Goal: Task Accomplishment & Management: Use online tool/utility

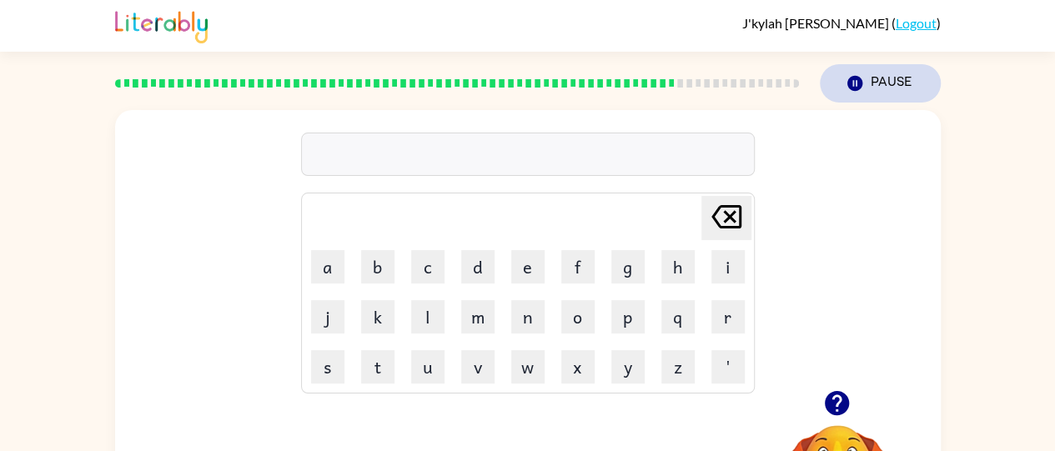
click at [858, 86] on icon "button" at bounding box center [853, 83] width 15 height 15
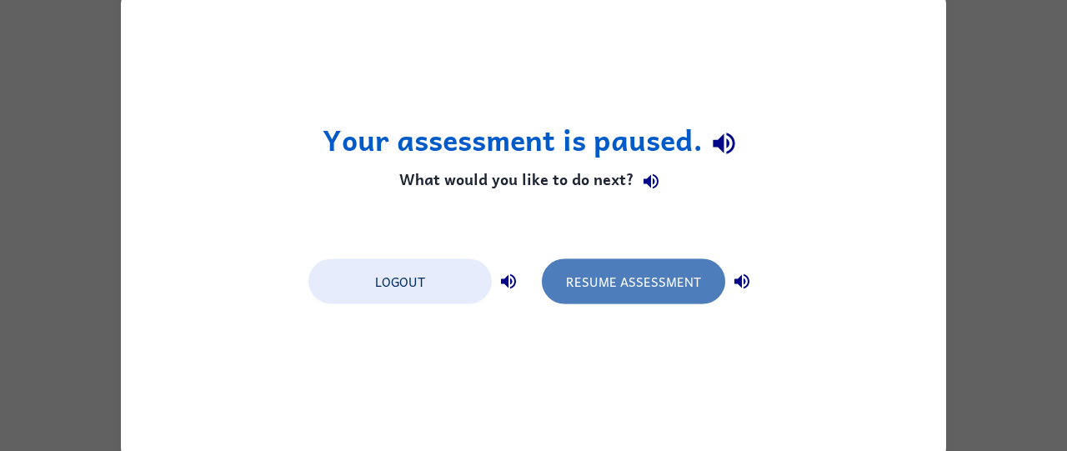
click at [680, 276] on button "Resume Assessment" at bounding box center [633, 280] width 183 height 45
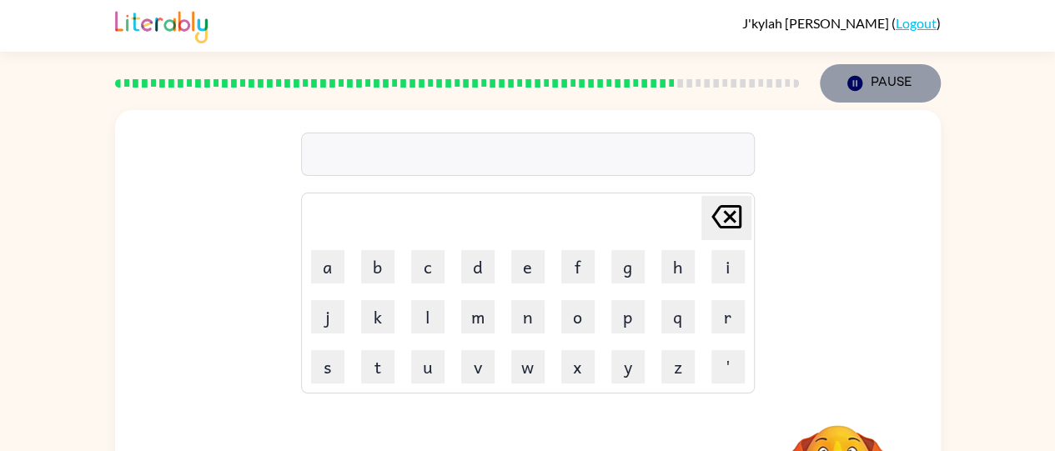
click at [881, 82] on button "Pause Pause" at bounding box center [880, 83] width 121 height 38
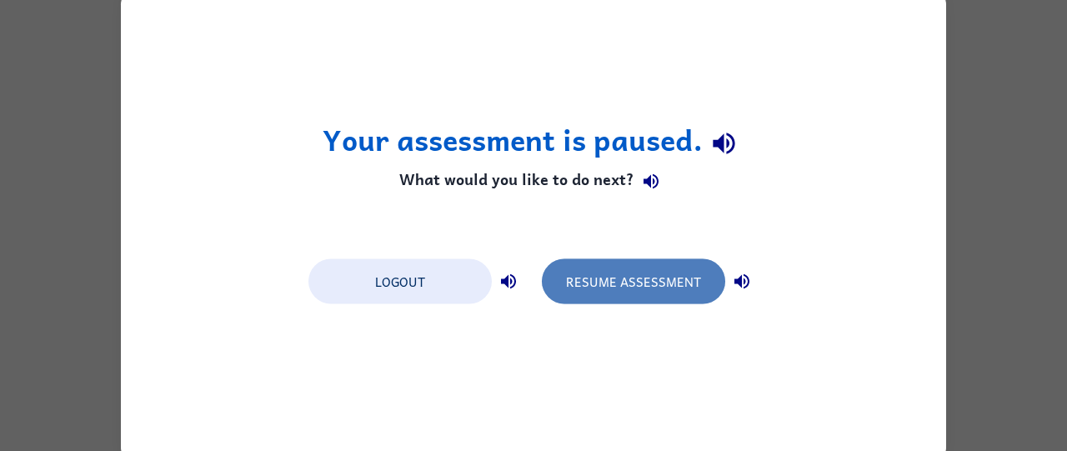
click at [672, 278] on button "Resume Assessment" at bounding box center [633, 280] width 183 height 45
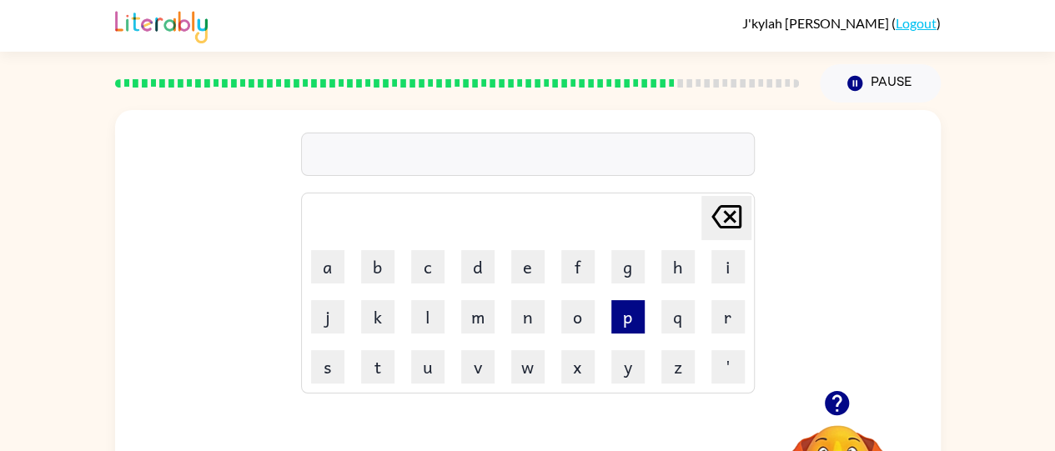
click at [629, 319] on button "p" at bounding box center [627, 316] width 33 height 33
click at [423, 306] on button "l" at bounding box center [427, 316] width 33 height 33
click at [335, 271] on button "a" at bounding box center [327, 266] width 33 height 33
click at [479, 264] on button "d" at bounding box center [477, 266] width 33 height 33
type button "d"
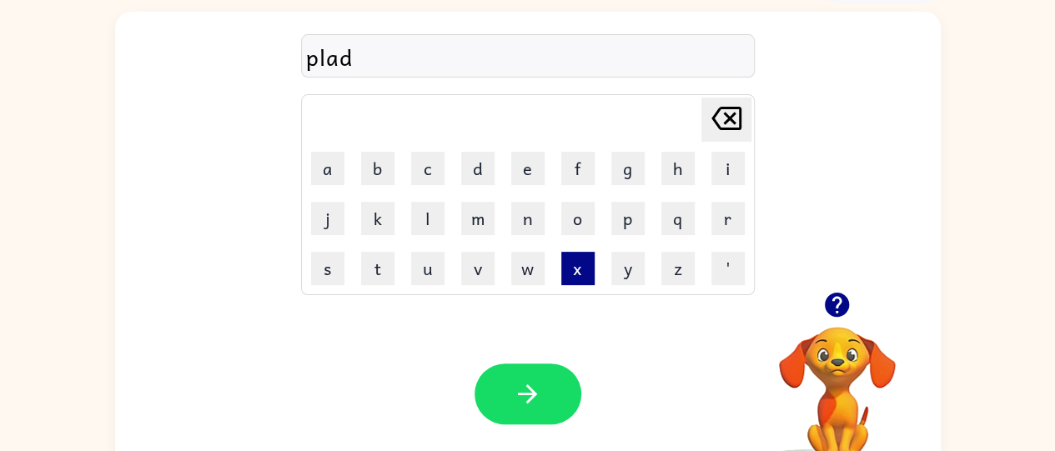
scroll to position [100, 0]
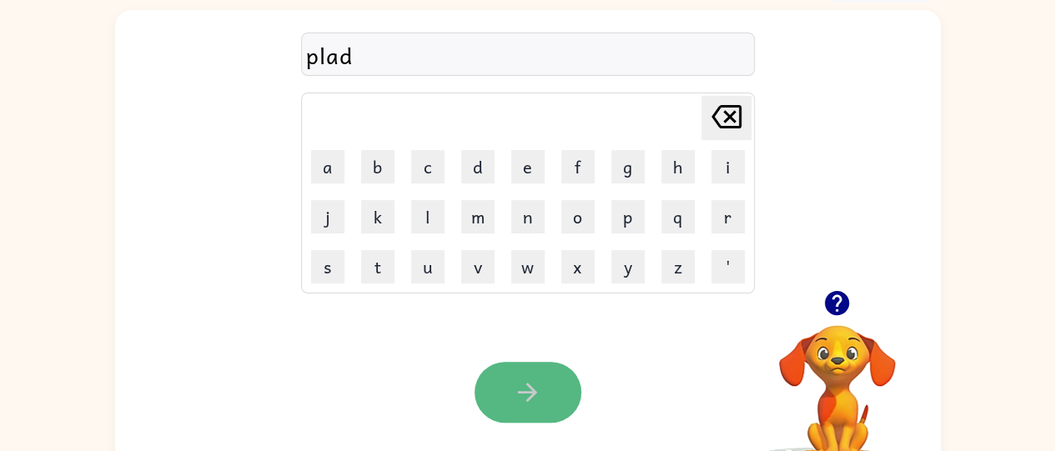
click at [535, 388] on icon "button" at bounding box center [527, 392] width 29 height 29
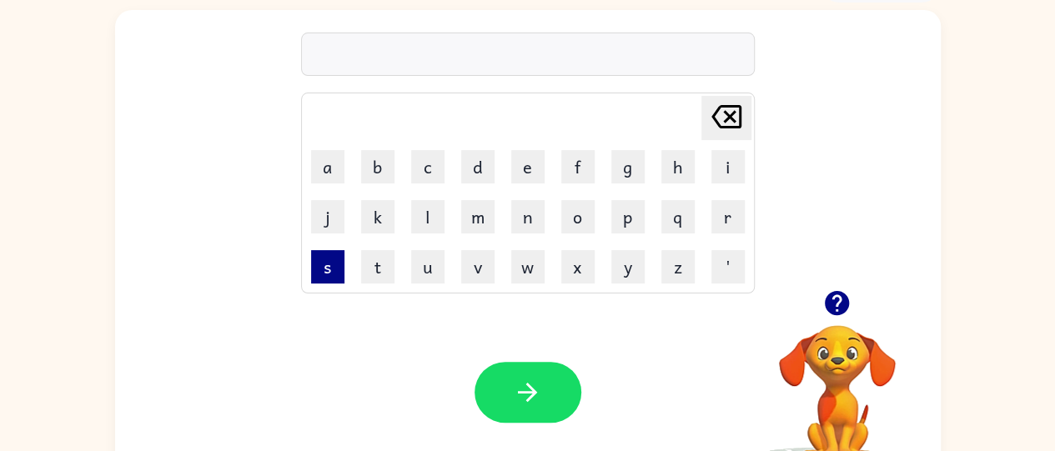
click at [330, 259] on button "s" at bounding box center [327, 266] width 33 height 33
click at [431, 223] on button "l" at bounding box center [427, 216] width 33 height 33
click at [314, 177] on button "a" at bounding box center [327, 166] width 33 height 33
click at [837, 312] on icon "button" at bounding box center [837, 303] width 24 height 24
click at [474, 163] on button "d" at bounding box center [477, 166] width 33 height 33
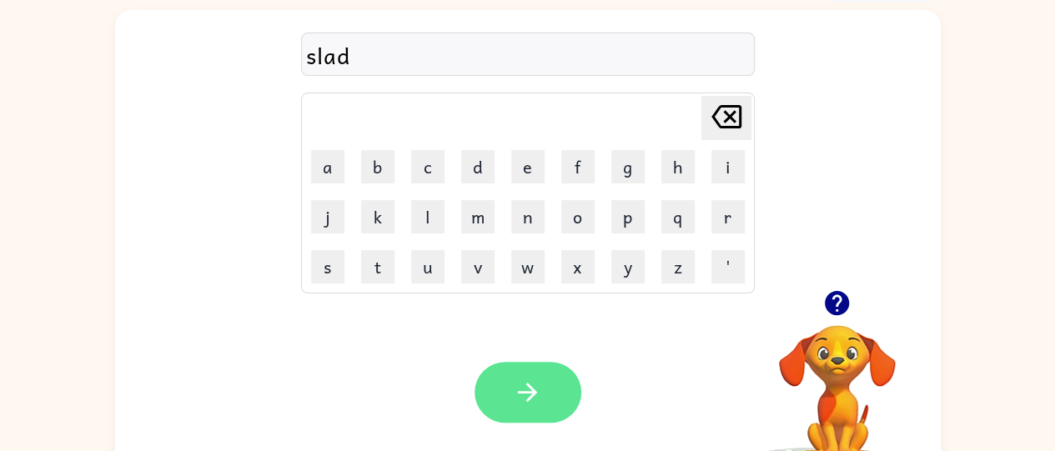
click at [534, 394] on icon "button" at bounding box center [527, 392] width 19 height 19
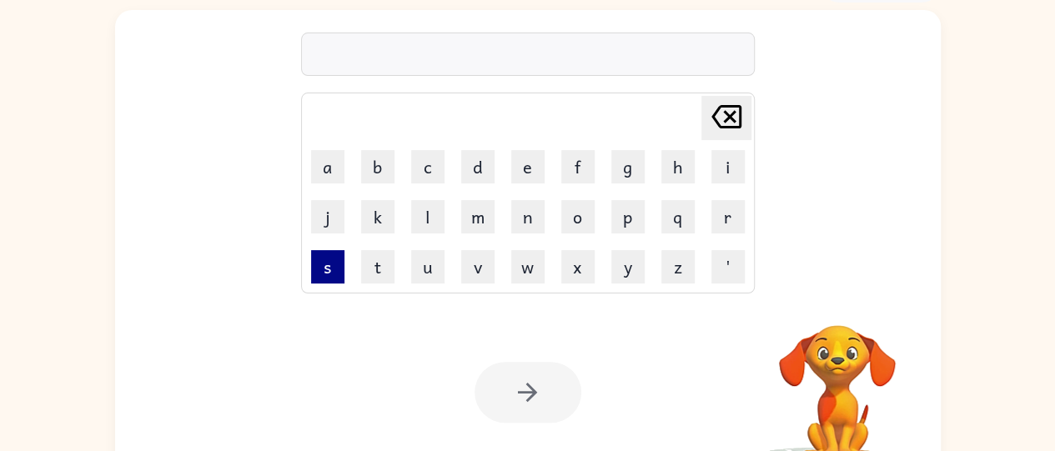
click at [326, 260] on button "s" at bounding box center [327, 266] width 33 height 33
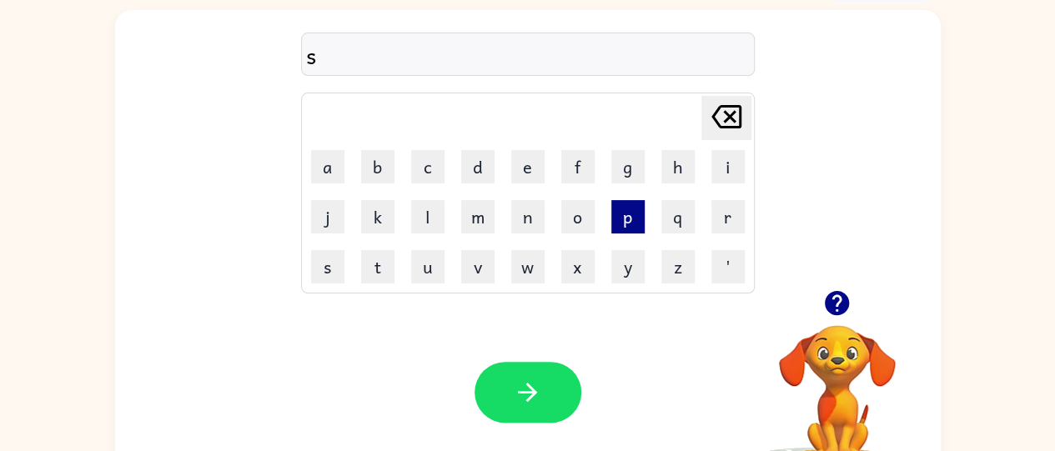
click at [612, 225] on button "p" at bounding box center [627, 216] width 33 height 33
click at [724, 213] on button "r" at bounding box center [727, 216] width 33 height 33
click at [519, 168] on button "e" at bounding box center [527, 166] width 33 height 33
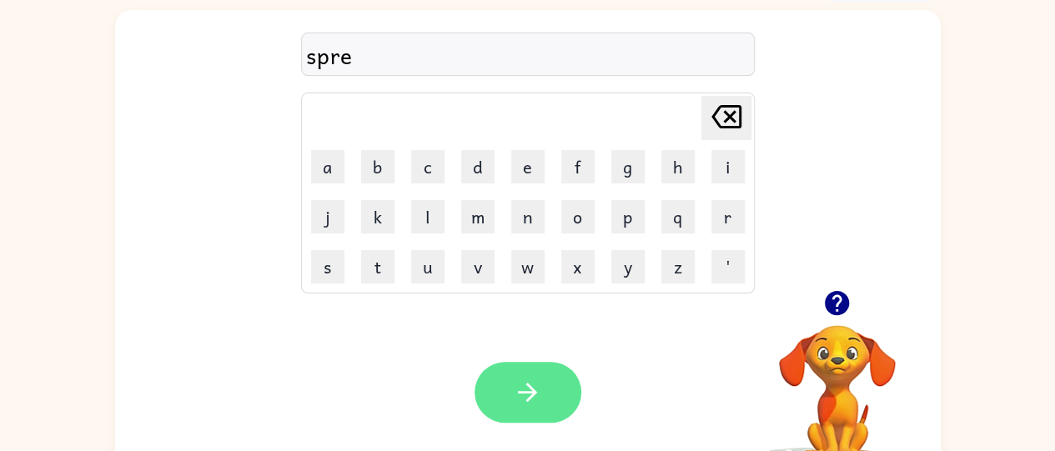
click at [515, 415] on button "button" at bounding box center [527, 392] width 107 height 61
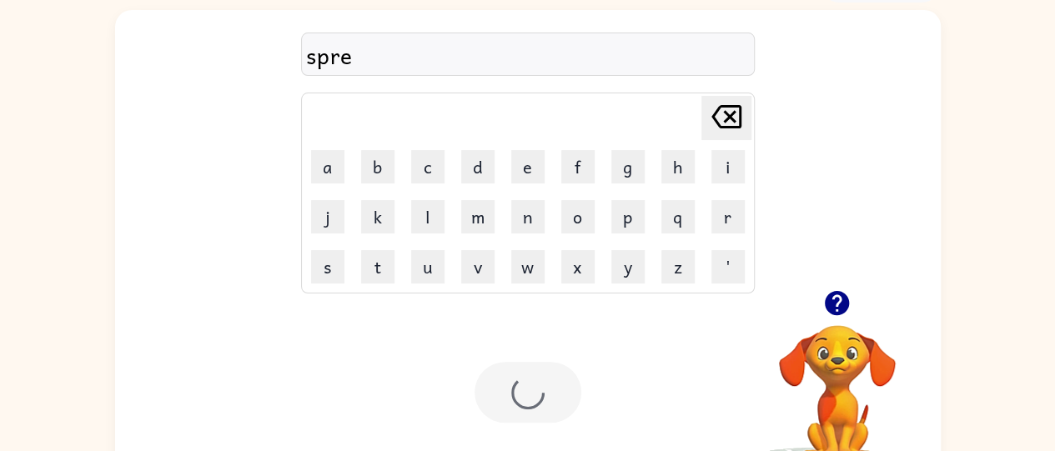
click at [515, 387] on div at bounding box center [527, 392] width 107 height 61
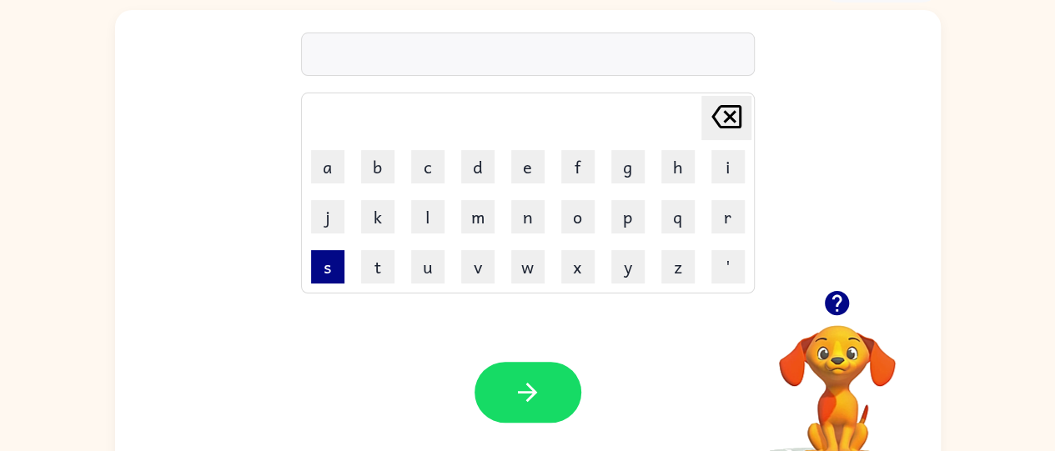
click at [311, 269] on button "s" at bounding box center [327, 266] width 33 height 33
click at [628, 230] on button "p" at bounding box center [627, 216] width 33 height 33
click at [417, 204] on button "l" at bounding box center [427, 216] width 33 height 33
click at [524, 167] on button "e" at bounding box center [527, 166] width 33 height 33
click at [474, 168] on button "d" at bounding box center [477, 166] width 33 height 33
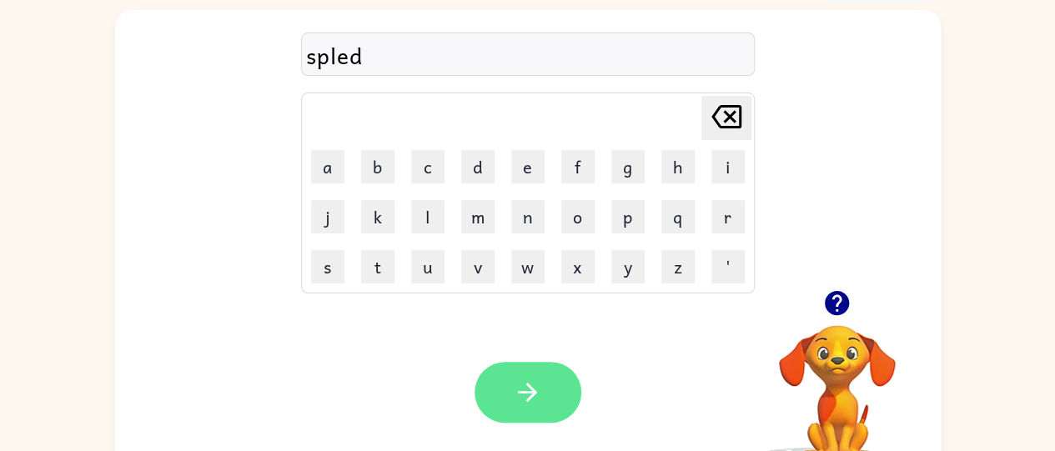
click at [523, 388] on icon "button" at bounding box center [527, 392] width 29 height 29
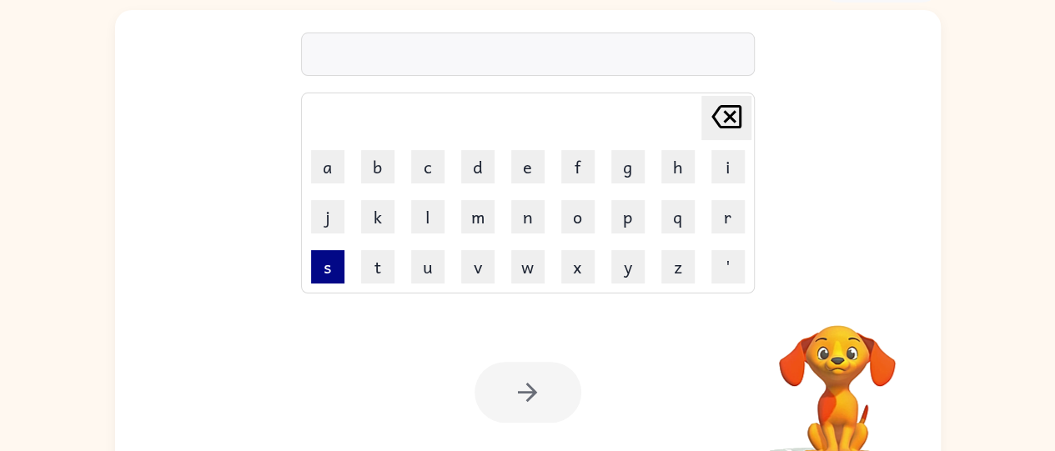
click at [325, 280] on button "s" at bounding box center [327, 266] width 33 height 33
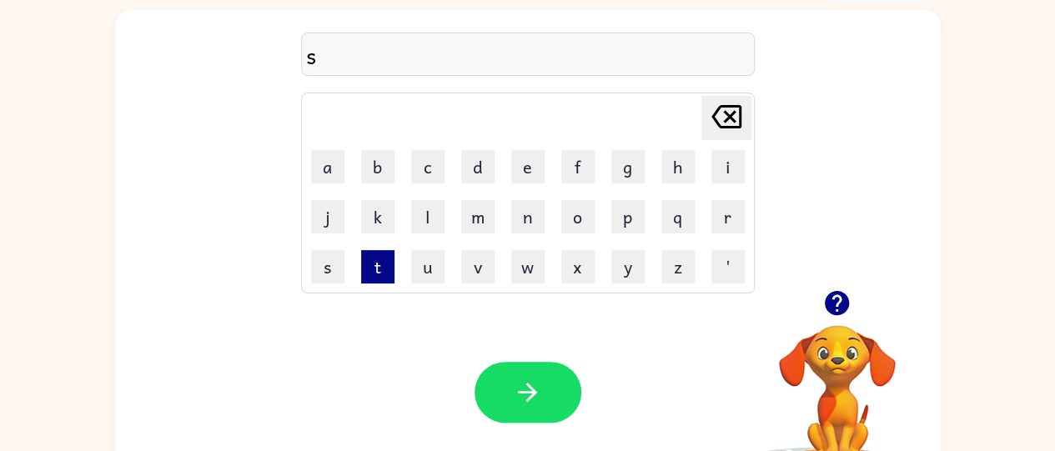
click at [393, 269] on button "t" at bounding box center [377, 266] width 33 height 33
click at [724, 225] on button "r" at bounding box center [727, 216] width 33 height 33
click at [670, 166] on button "h" at bounding box center [677, 166] width 33 height 33
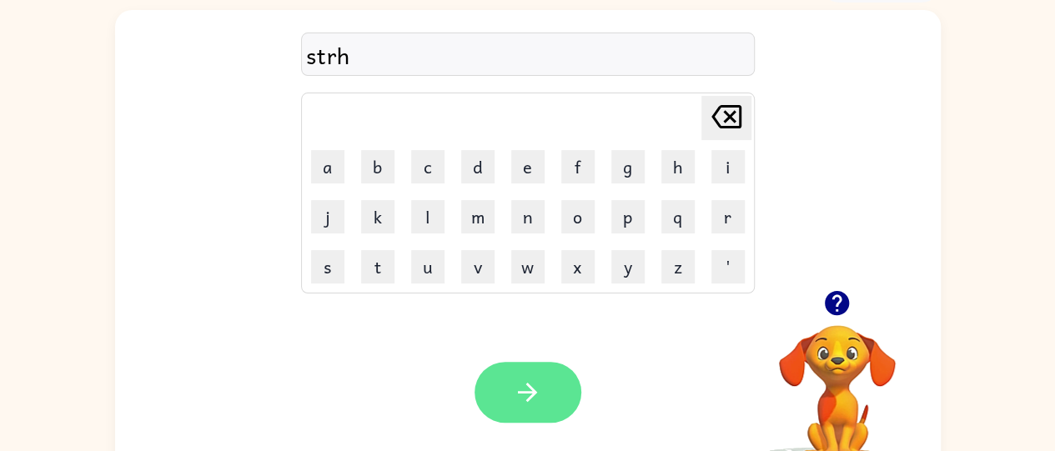
click at [518, 389] on icon "button" at bounding box center [527, 392] width 29 height 29
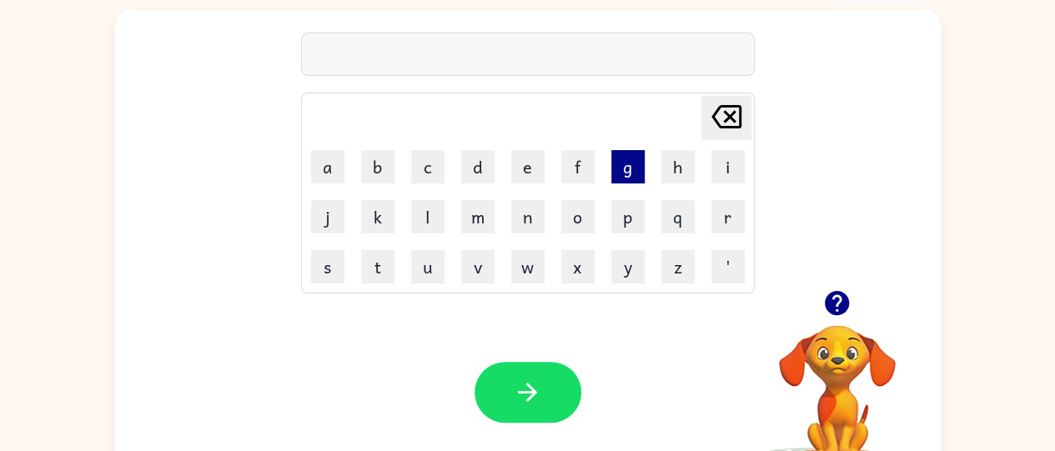
click at [611, 169] on button "g" at bounding box center [627, 166] width 33 height 33
click at [428, 226] on button "l" at bounding box center [427, 216] width 33 height 33
click at [725, 203] on button "r" at bounding box center [727, 216] width 33 height 33
click at [324, 279] on button "s" at bounding box center [327, 266] width 33 height 33
click at [361, 265] on button "t" at bounding box center [377, 266] width 33 height 33
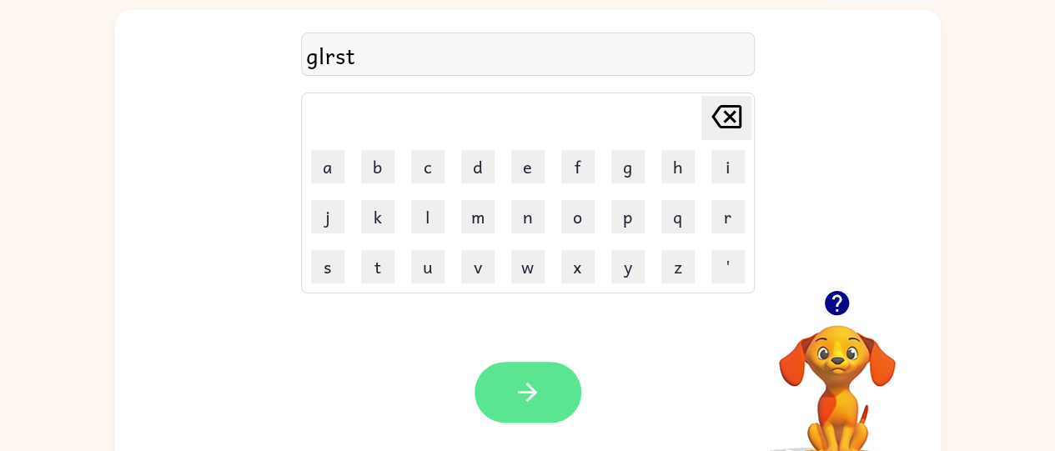
click at [536, 406] on icon "button" at bounding box center [527, 392] width 29 height 29
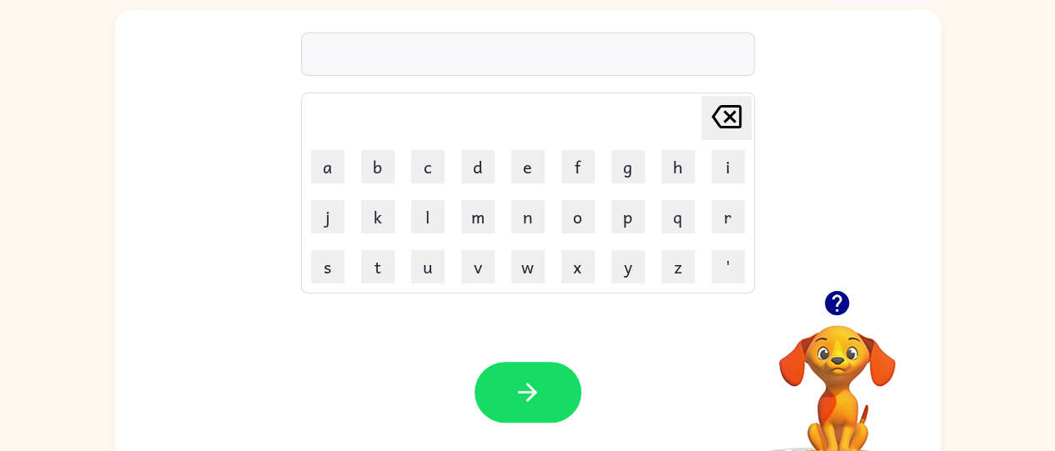
click at [840, 314] on icon "button" at bounding box center [837, 303] width 24 height 24
click at [568, 168] on button "f" at bounding box center [577, 166] width 33 height 33
click at [738, 167] on button "i" at bounding box center [727, 166] width 33 height 33
click at [317, 268] on button "s" at bounding box center [327, 266] width 33 height 33
click at [692, 155] on button "h" at bounding box center [677, 166] width 33 height 33
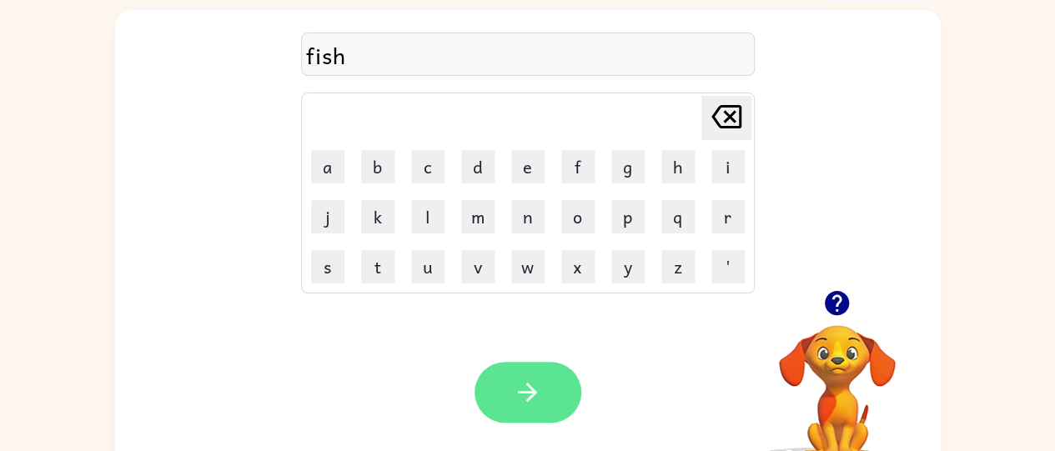
click at [519, 396] on icon "button" at bounding box center [527, 392] width 29 height 29
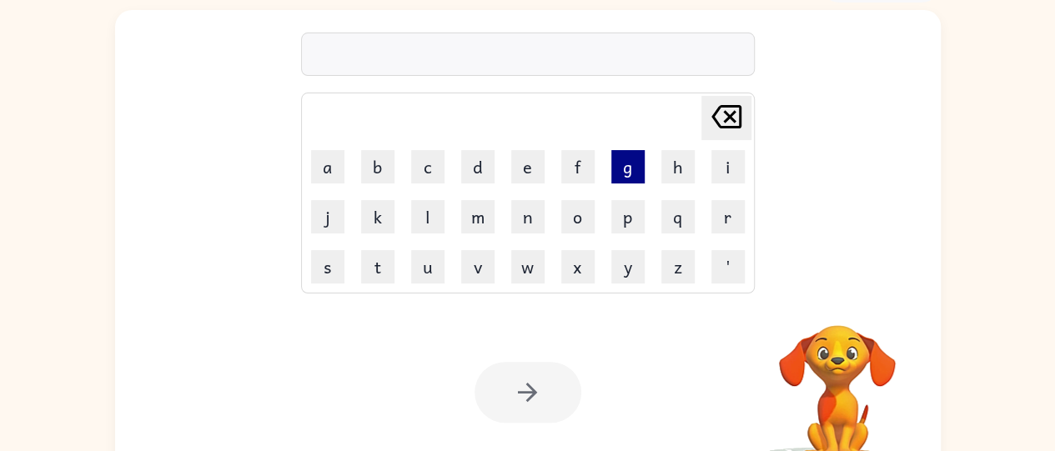
click at [617, 173] on button "g" at bounding box center [627, 166] width 33 height 33
click at [319, 169] on button "a" at bounding box center [327, 166] width 33 height 33
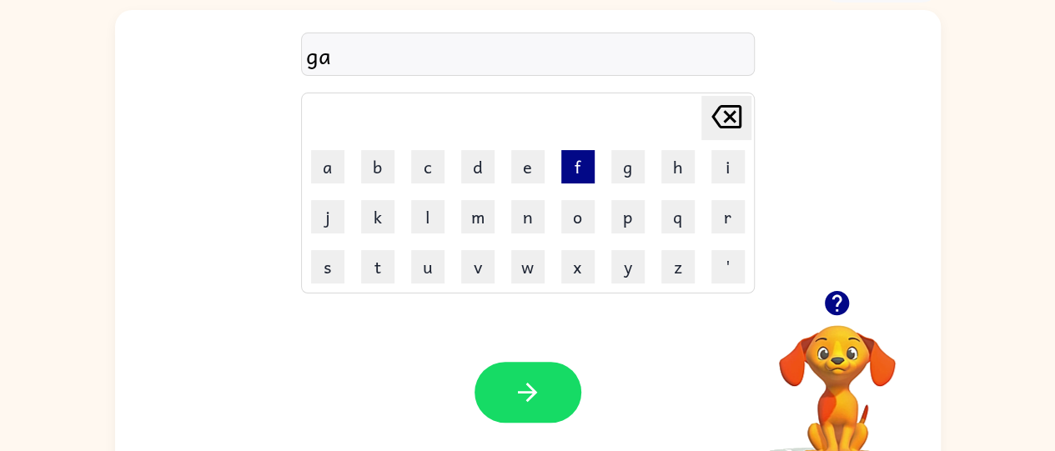
click at [570, 176] on button "f" at bounding box center [577, 166] width 33 height 33
click at [521, 167] on button "e" at bounding box center [527, 166] width 33 height 33
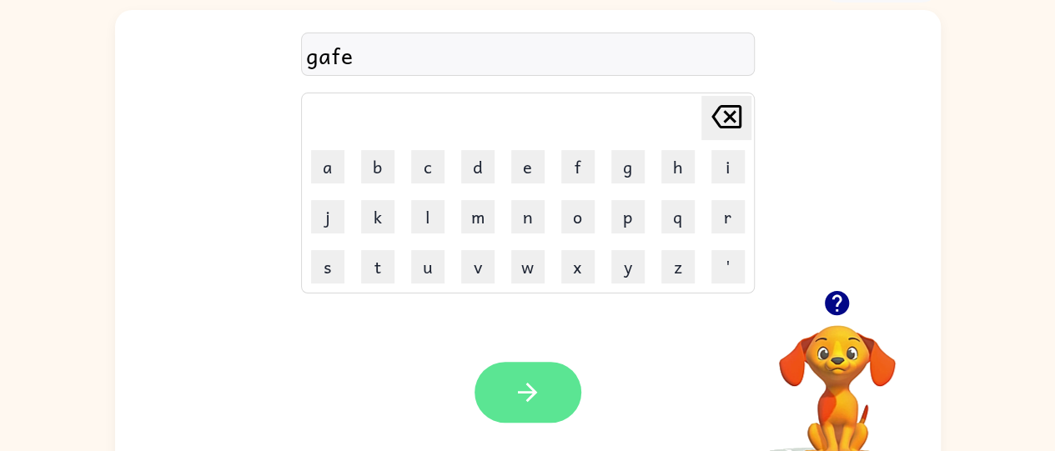
click at [539, 379] on icon "button" at bounding box center [527, 392] width 29 height 29
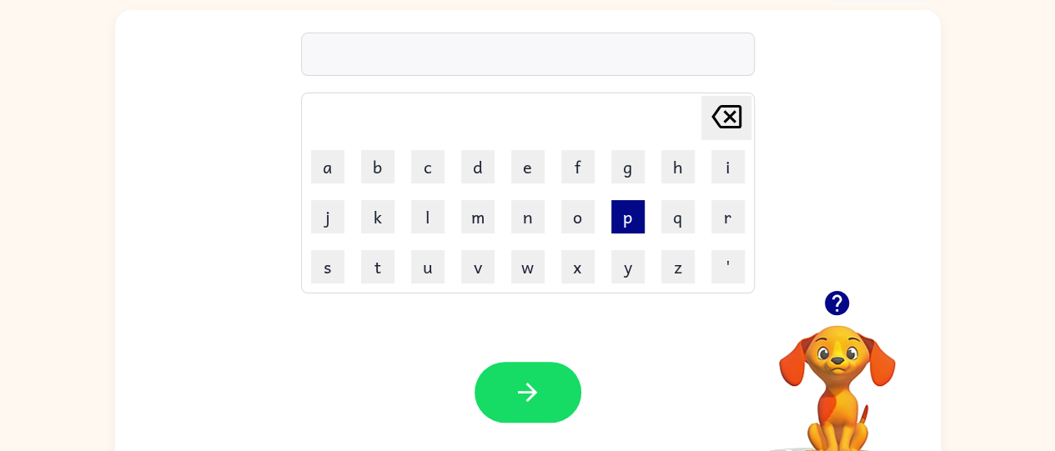
click at [617, 220] on button "p" at bounding box center [627, 216] width 33 height 33
click at [731, 155] on button "i" at bounding box center [727, 166] width 33 height 33
click at [630, 173] on button "g" at bounding box center [627, 166] width 33 height 33
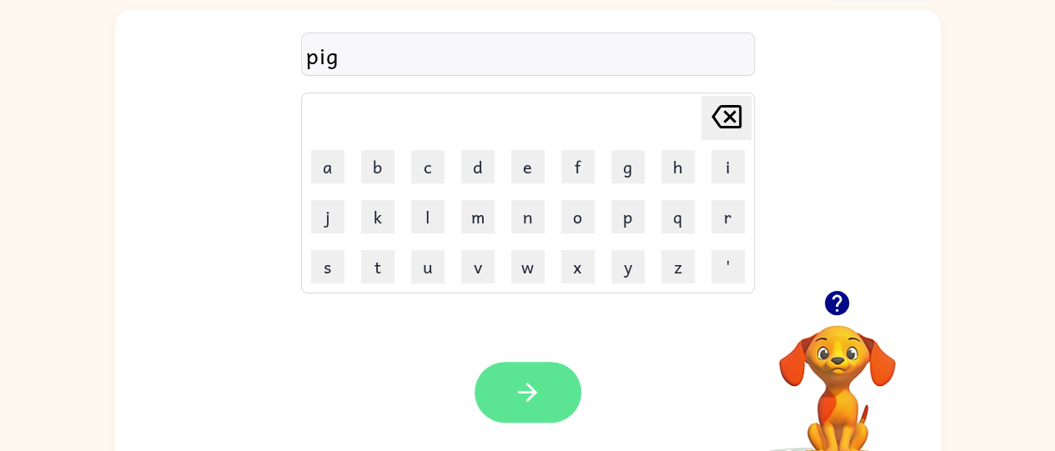
click at [532, 390] on icon "button" at bounding box center [527, 392] width 19 height 19
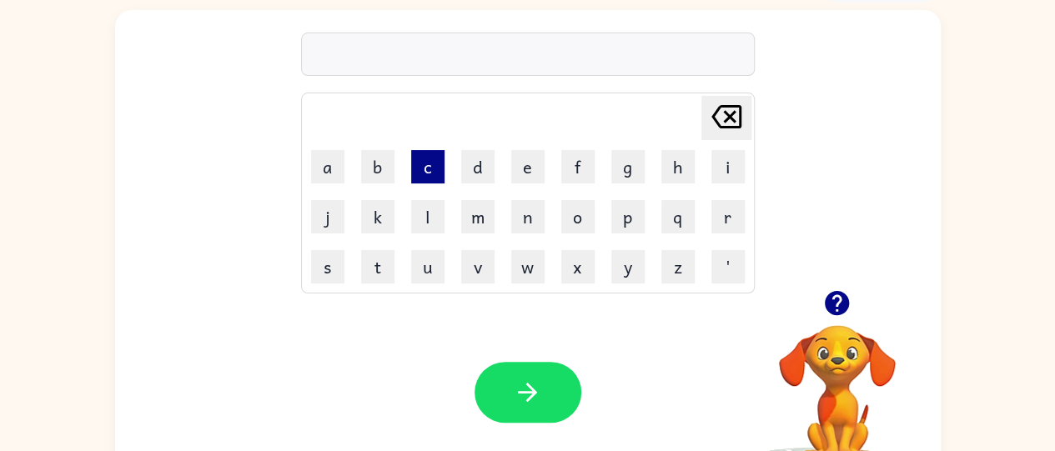
click at [427, 165] on button "c" at bounding box center [427, 166] width 33 height 33
click at [424, 220] on button "l" at bounding box center [427, 216] width 33 height 33
click at [319, 177] on button "a" at bounding box center [327, 166] width 33 height 33
click at [315, 279] on button "s" at bounding box center [327, 266] width 33 height 33
click at [332, 278] on button "s" at bounding box center [327, 266] width 33 height 33
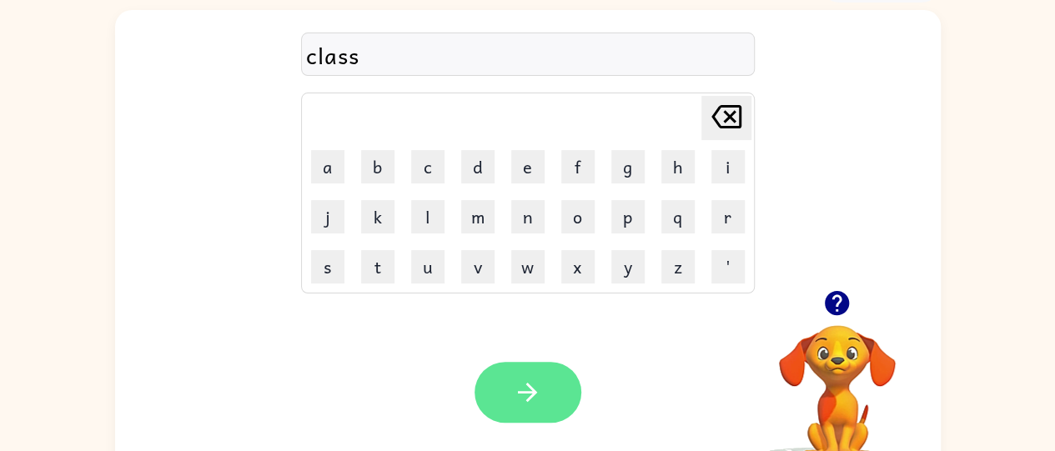
click at [530, 419] on button "button" at bounding box center [527, 392] width 107 height 61
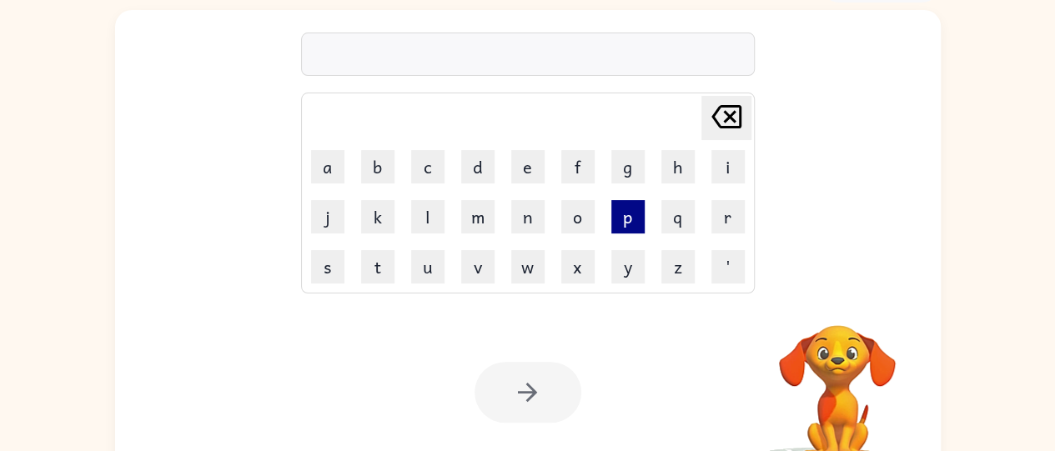
click at [612, 208] on button "p" at bounding box center [627, 216] width 33 height 33
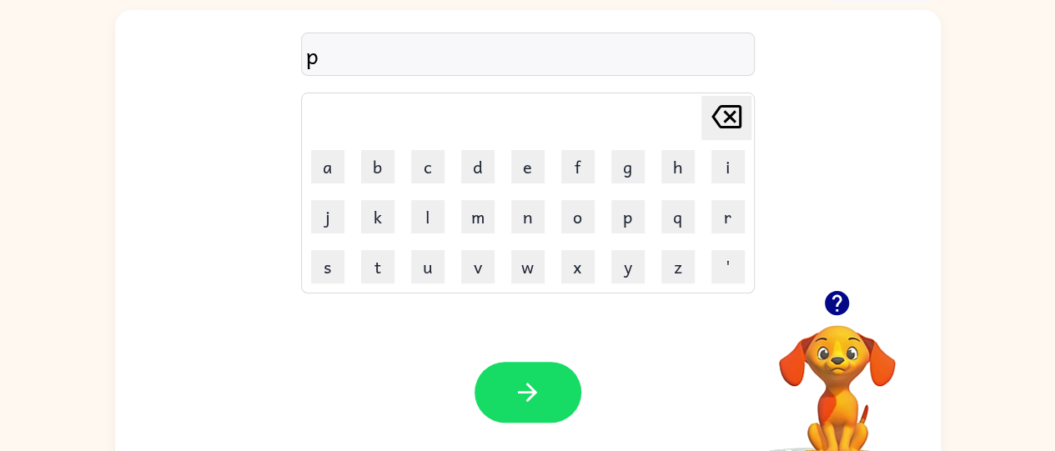
click at [719, 110] on icon "[PERSON_NAME] last character input" at bounding box center [726, 117] width 40 height 40
click at [344, 270] on button "s" at bounding box center [327, 266] width 33 height 33
click at [720, 125] on icon "[PERSON_NAME] last character input" at bounding box center [726, 117] width 40 height 40
click at [369, 267] on button "t" at bounding box center [377, 266] width 33 height 33
click at [335, 167] on button "a" at bounding box center [327, 166] width 33 height 33
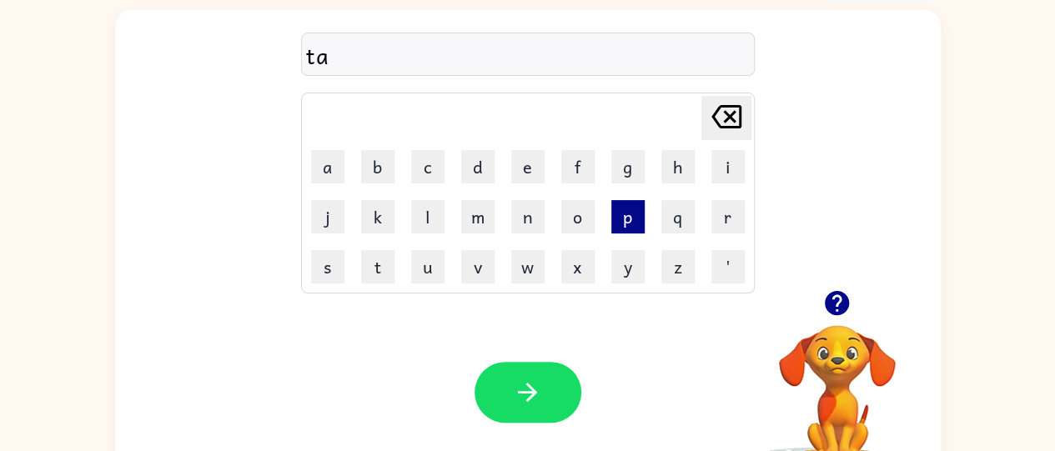
click at [620, 227] on button "p" at bounding box center [627, 216] width 33 height 33
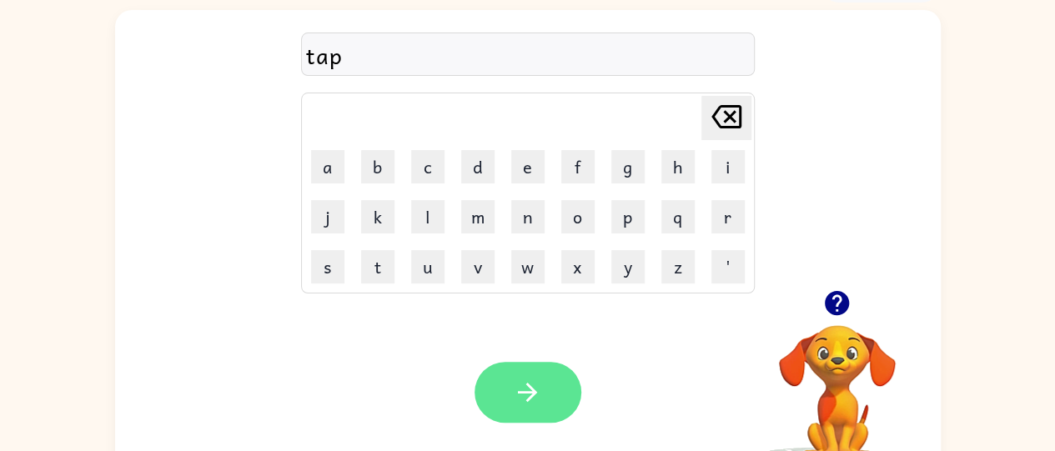
click at [534, 414] on button "button" at bounding box center [527, 392] width 107 height 61
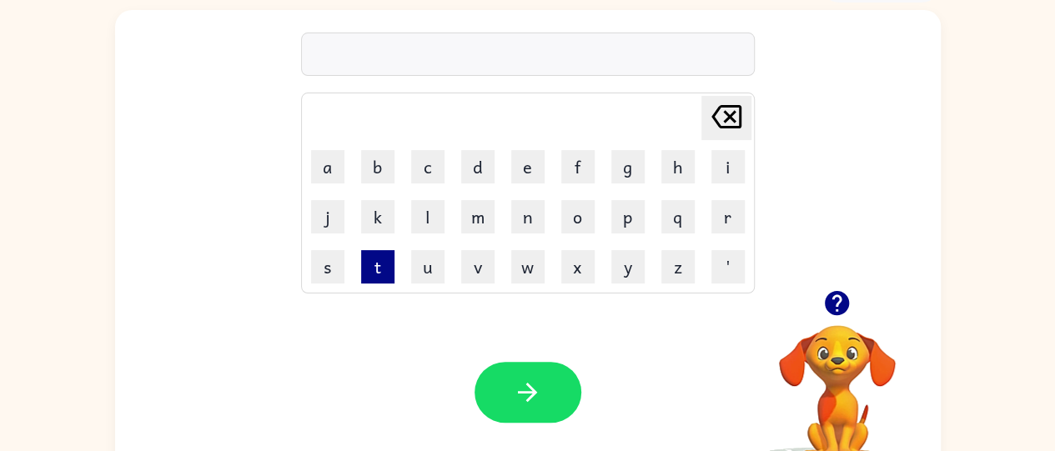
click at [382, 278] on button "t" at bounding box center [377, 266] width 33 height 33
click at [667, 155] on button "h" at bounding box center [677, 166] width 33 height 33
click at [575, 220] on button "o" at bounding box center [577, 216] width 33 height 33
click at [469, 228] on button "m" at bounding box center [477, 216] width 33 height 33
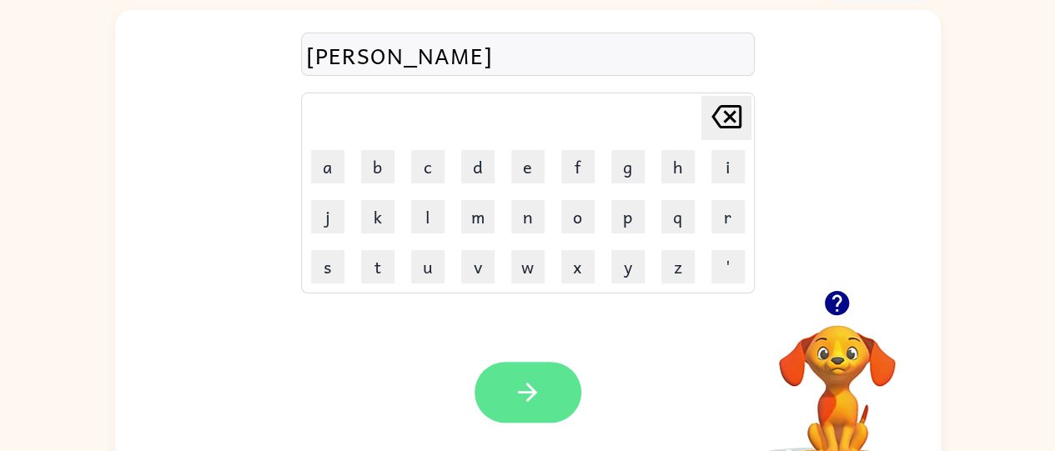
click at [538, 397] on icon "button" at bounding box center [527, 392] width 29 height 29
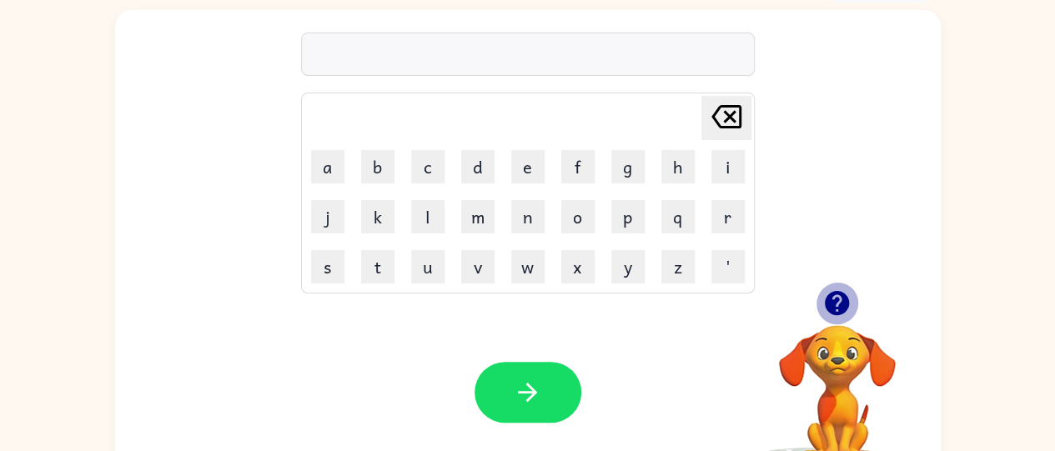
click at [832, 292] on icon "button" at bounding box center [837, 303] width 24 height 24
click at [624, 272] on button "y" at bounding box center [627, 266] width 33 height 33
click at [329, 165] on button "a" at bounding box center [327, 166] width 33 height 33
click at [674, 267] on button "z" at bounding box center [677, 266] width 33 height 33
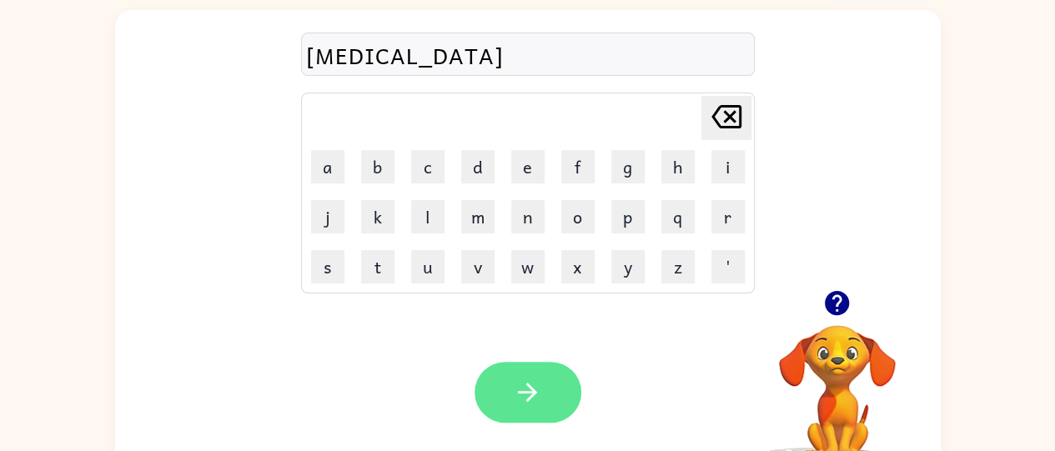
click at [523, 396] on icon "button" at bounding box center [527, 392] width 29 height 29
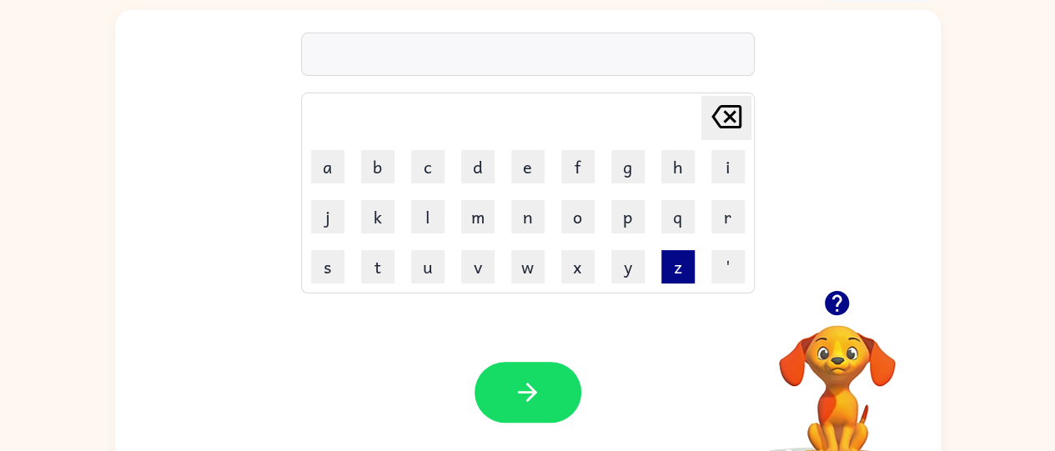
click at [672, 282] on button "z" at bounding box center [677, 266] width 33 height 33
click at [319, 182] on button "a" at bounding box center [327, 166] width 33 height 33
click at [312, 173] on button "a" at bounding box center [327, 166] width 33 height 33
click at [729, 110] on icon "[PERSON_NAME] last character input" at bounding box center [726, 117] width 40 height 40
click at [640, 220] on button "p" at bounding box center [627, 216] width 33 height 33
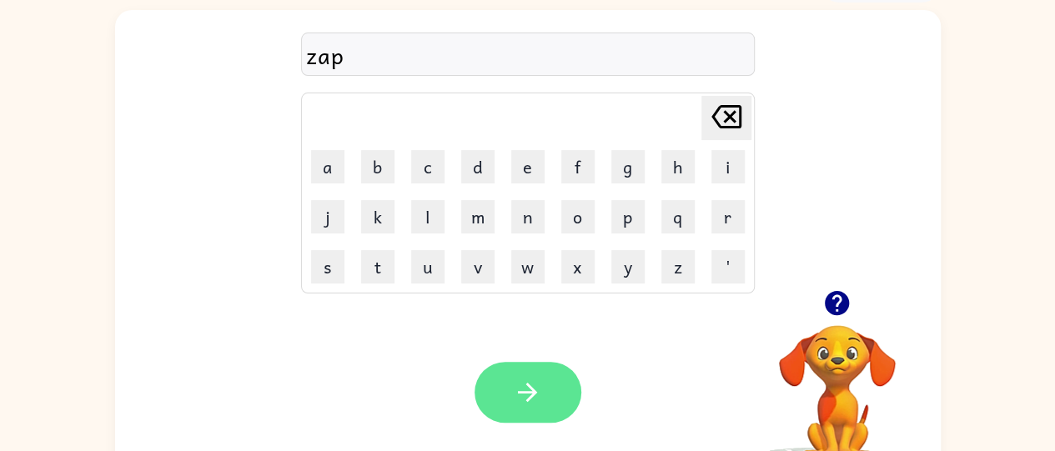
click at [525, 404] on icon "button" at bounding box center [527, 392] width 29 height 29
